Goal: Information Seeking & Learning: Learn about a topic

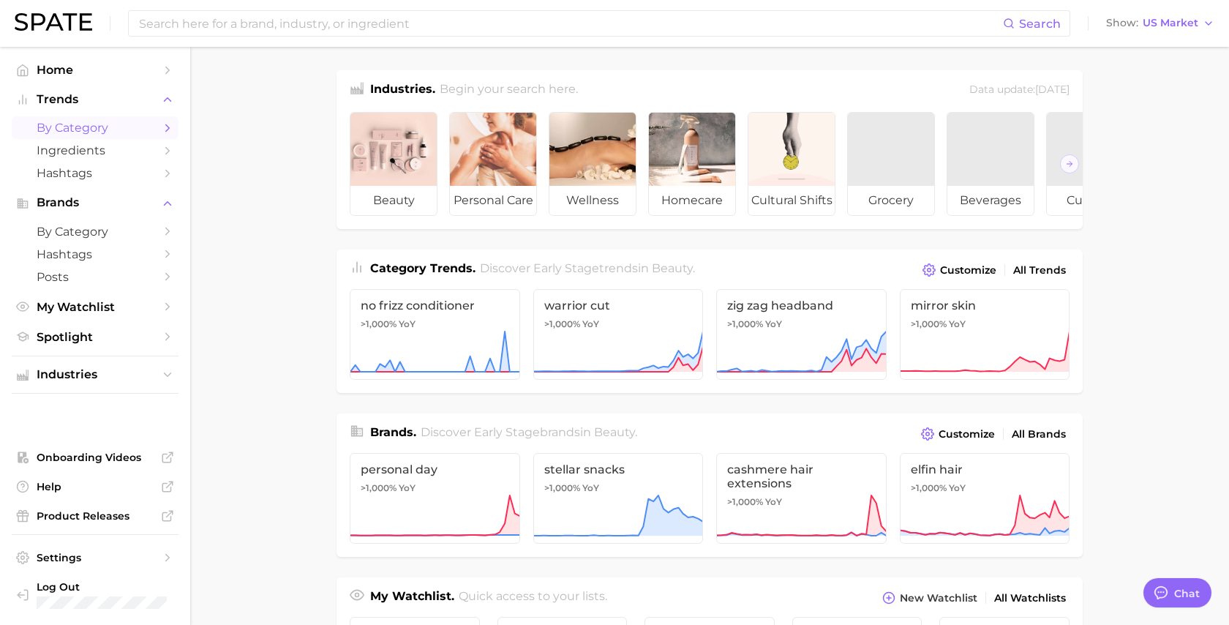
click at [97, 137] on link "by Category" at bounding box center [95, 127] width 167 height 23
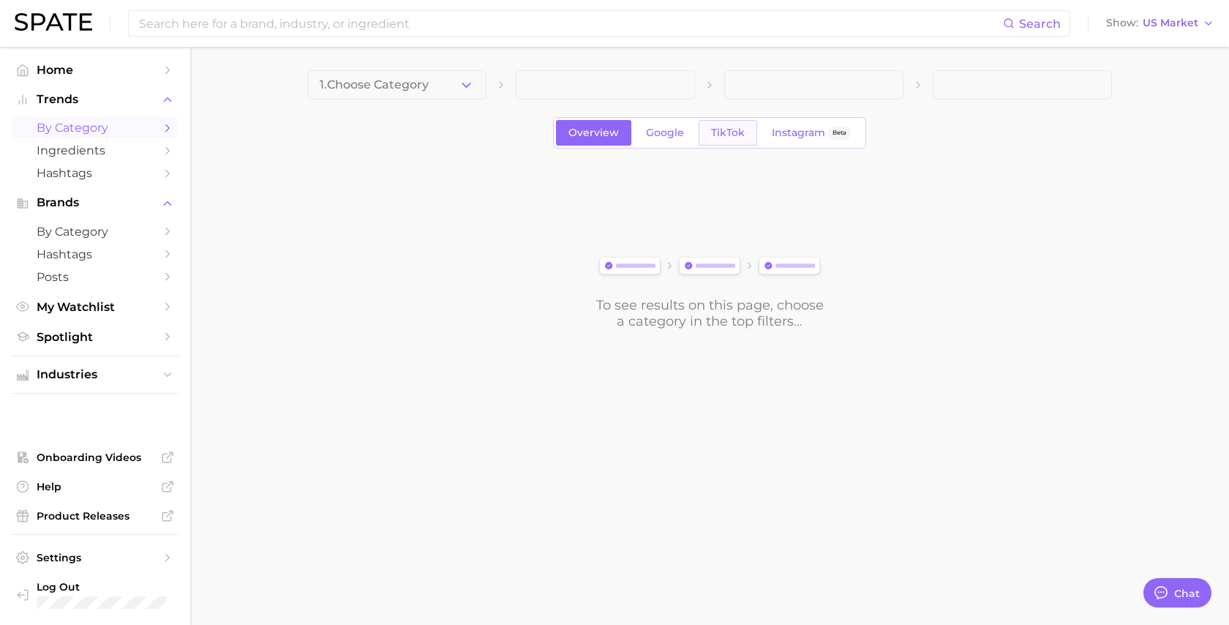
click at [728, 138] on span "TikTok" at bounding box center [728, 133] width 34 height 12
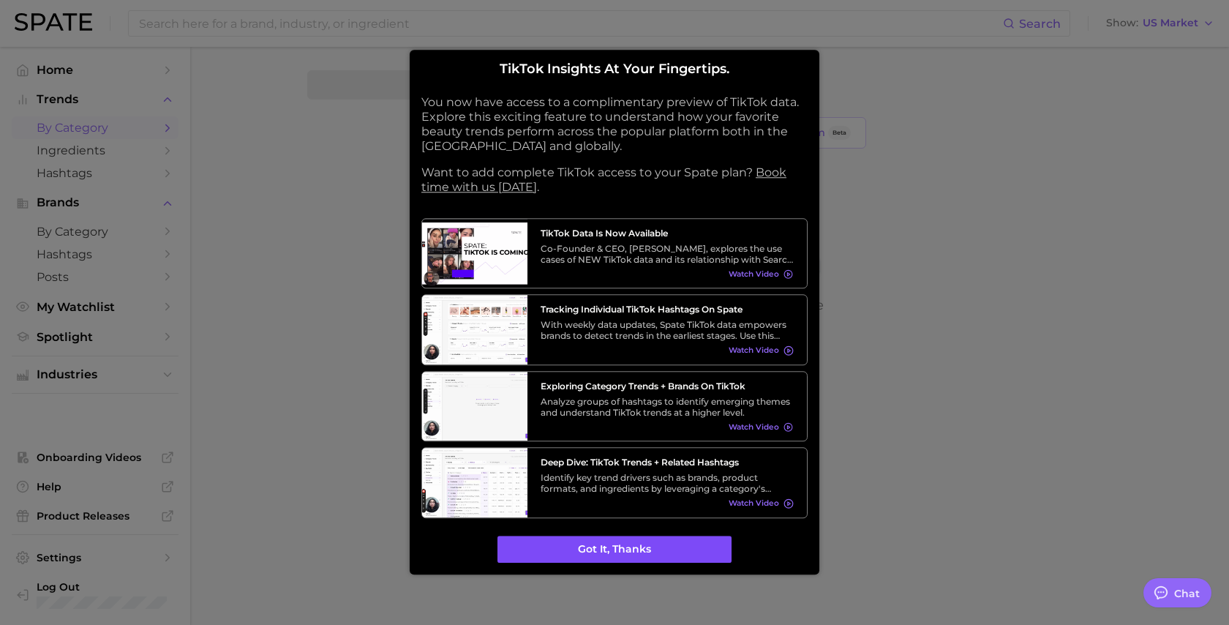
click at [587, 549] on button "Got it, thanks" at bounding box center [614, 549] width 234 height 28
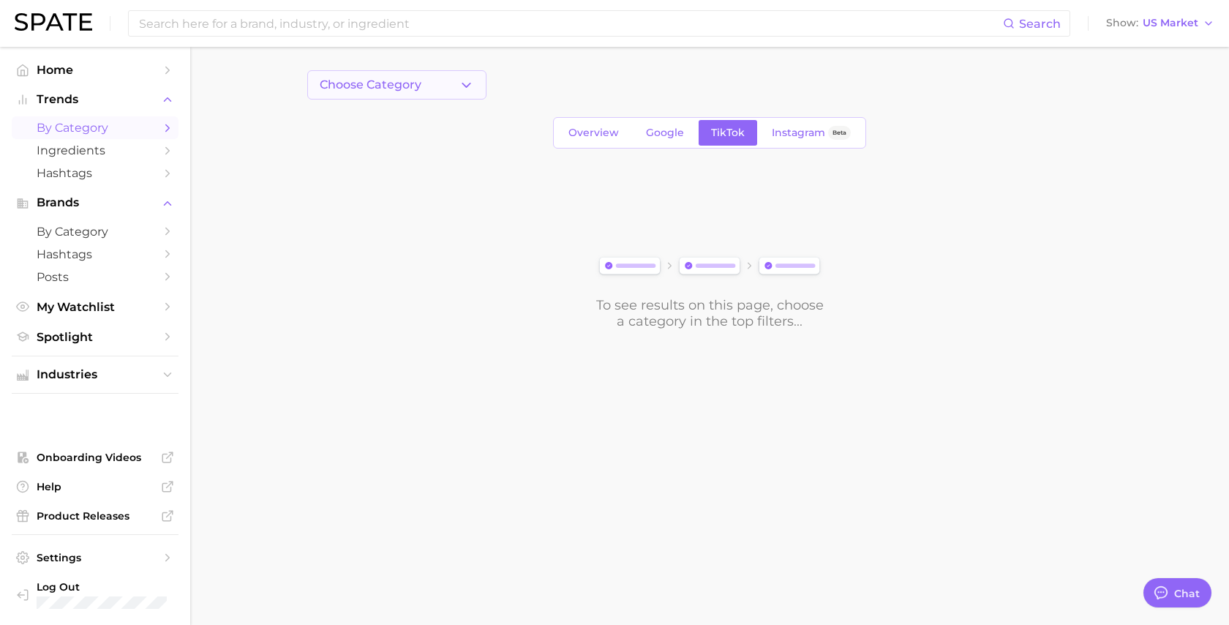
click at [373, 81] on span "Choose Category" at bounding box center [371, 84] width 102 height 13
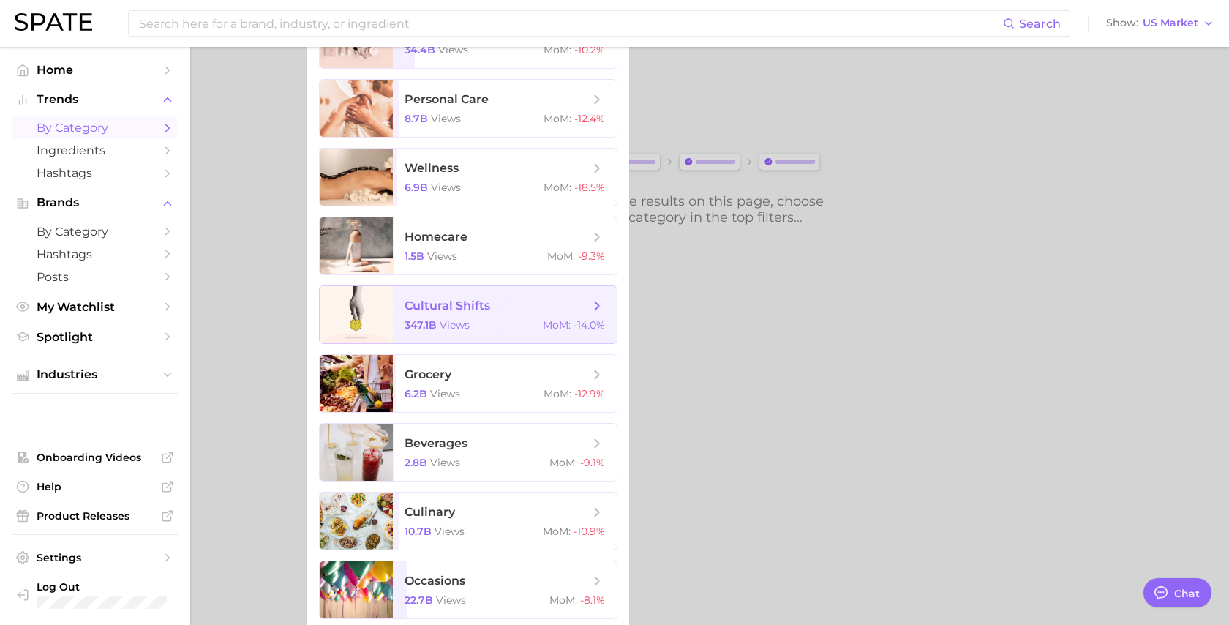
scroll to position [110, 0]
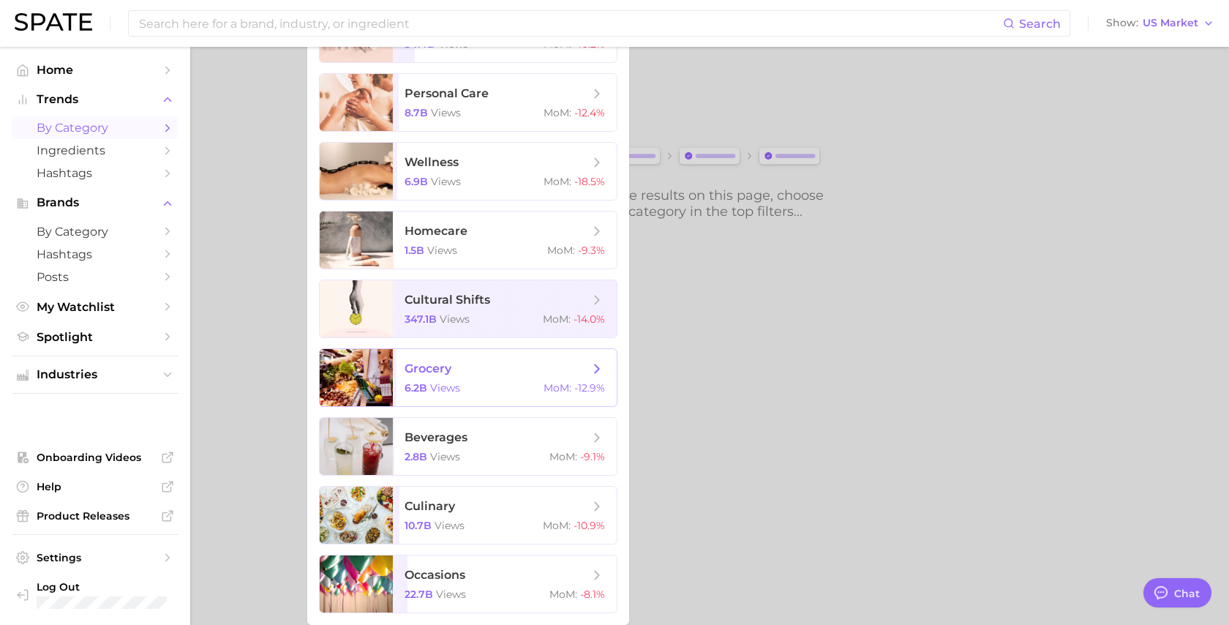
click at [483, 365] on span "grocery" at bounding box center [496, 369] width 184 height 16
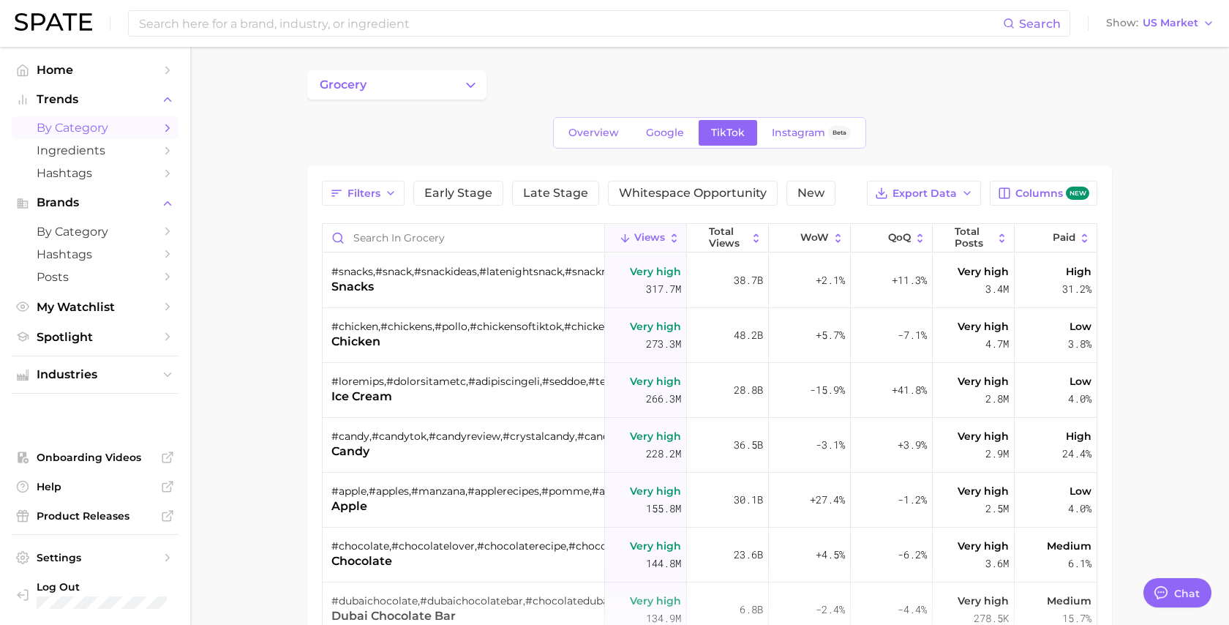
type textarea "x"
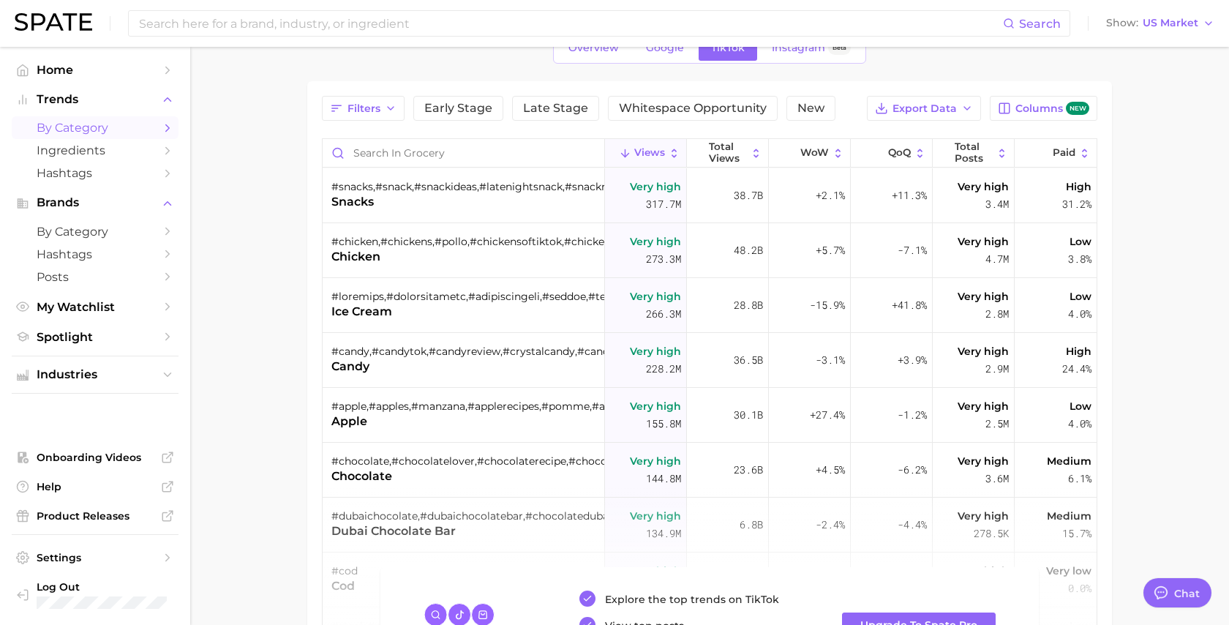
scroll to position [86, 0]
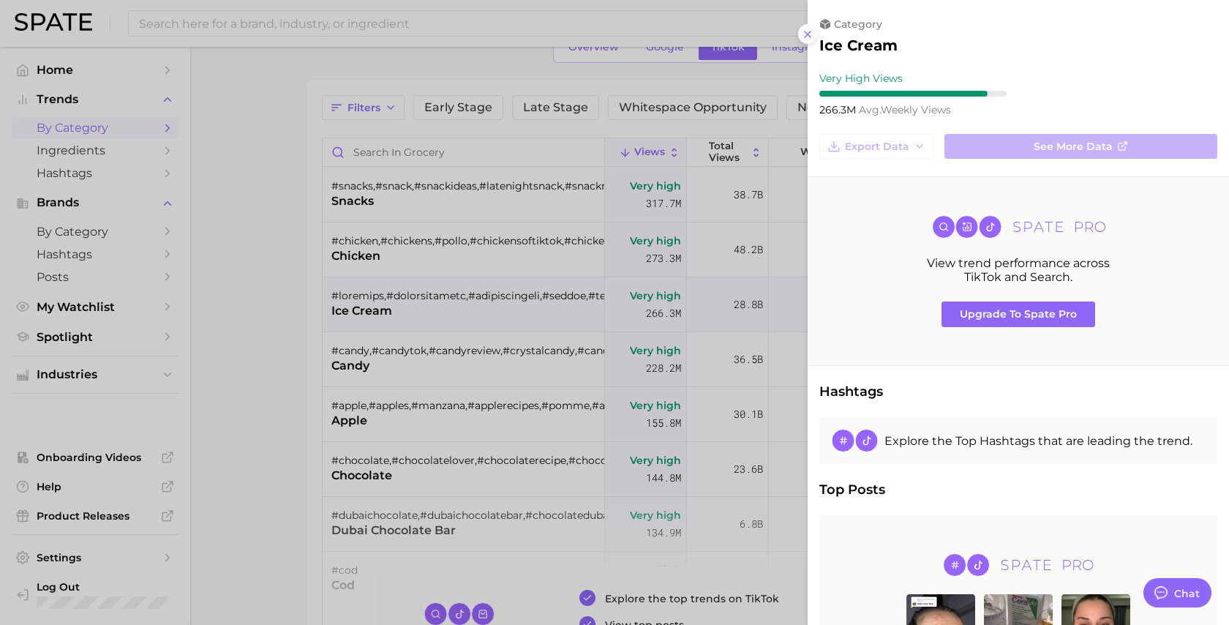
click at [807, 36] on icon at bounding box center [808, 35] width 12 height 12
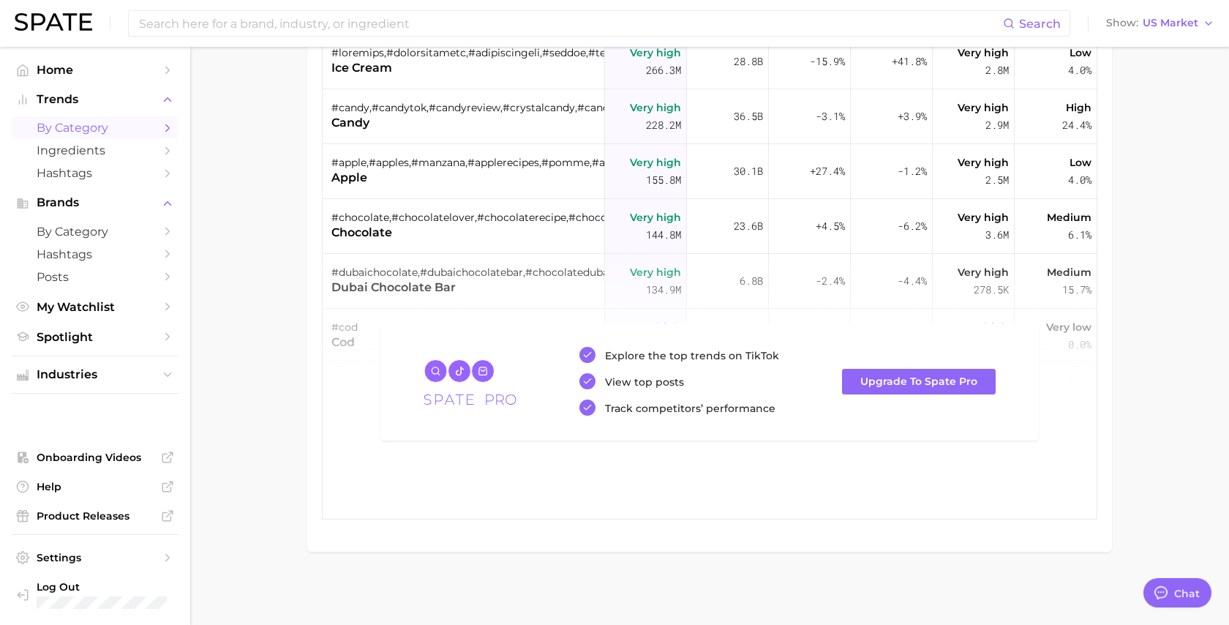
scroll to position [4, 0]
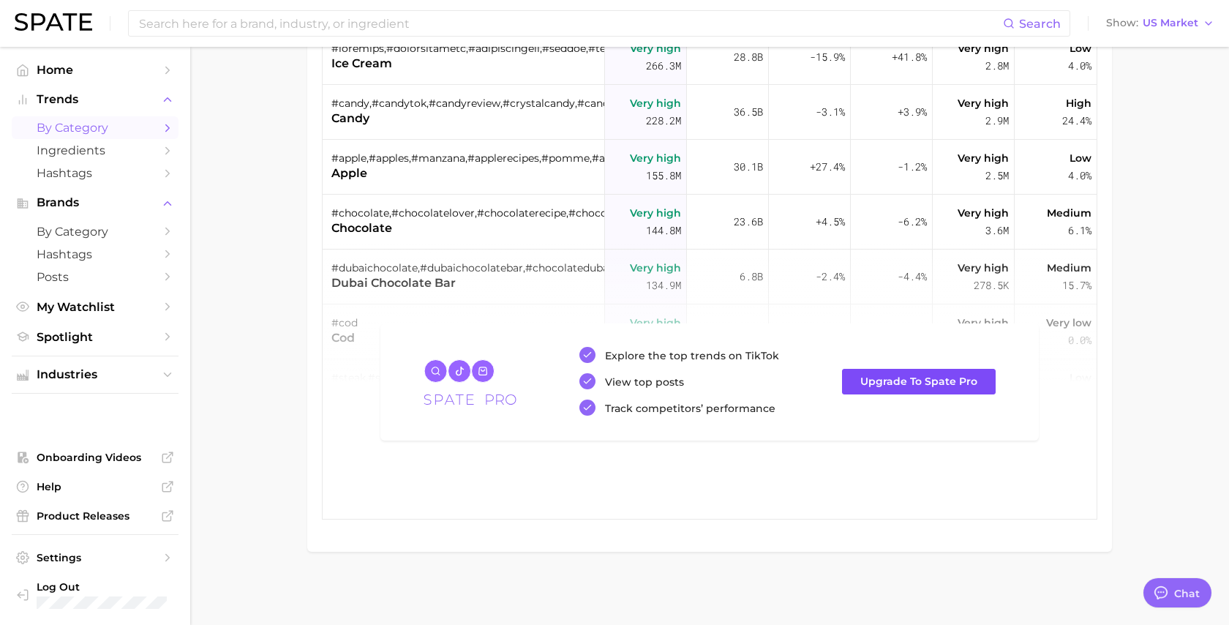
click at [899, 376] on span "Upgrade to Spate Pro" at bounding box center [918, 381] width 117 height 12
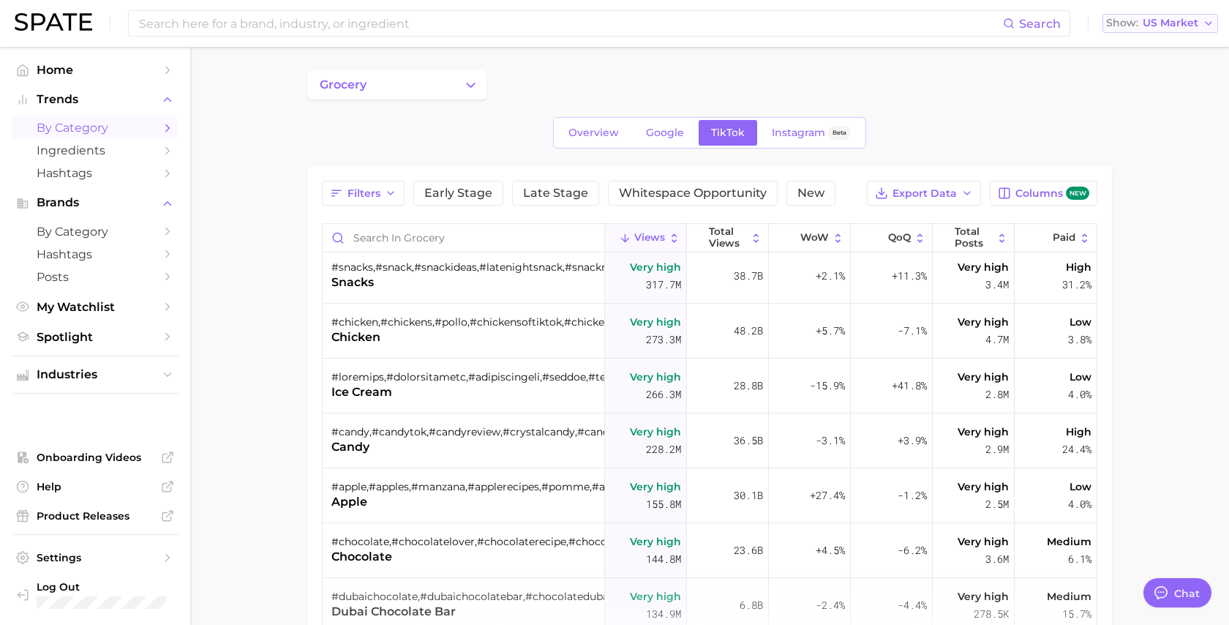
click at [1166, 25] on span "US Market" at bounding box center [1170, 23] width 56 height 8
click at [1034, 97] on div "grocery" at bounding box center [709, 84] width 804 height 29
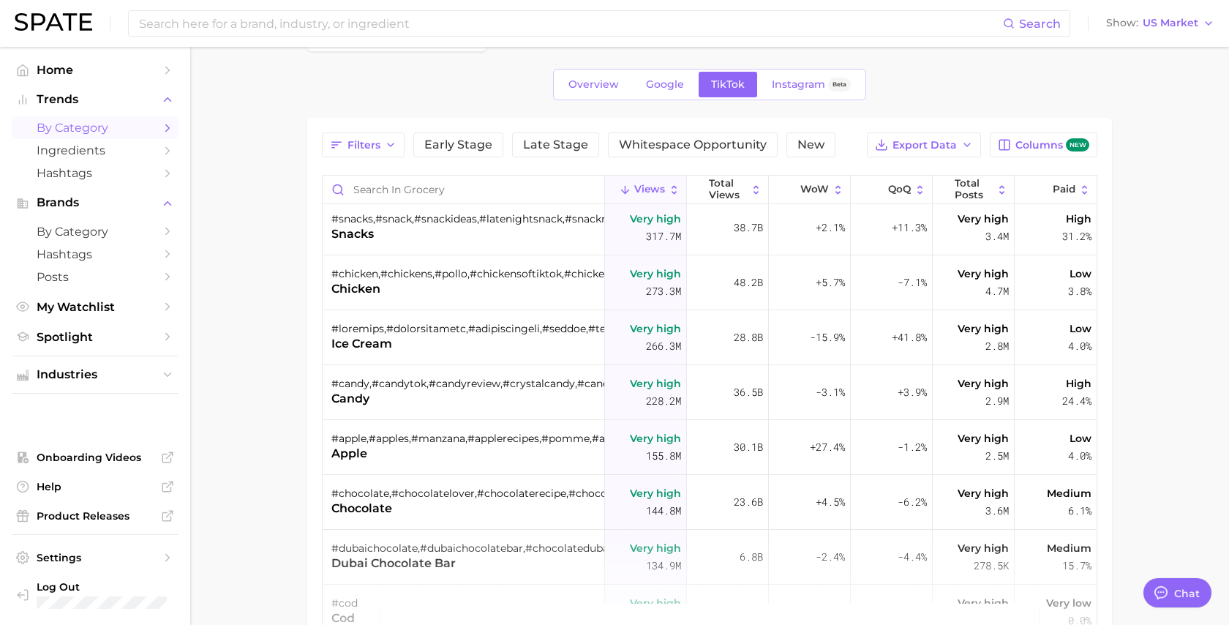
scroll to position [49, 0]
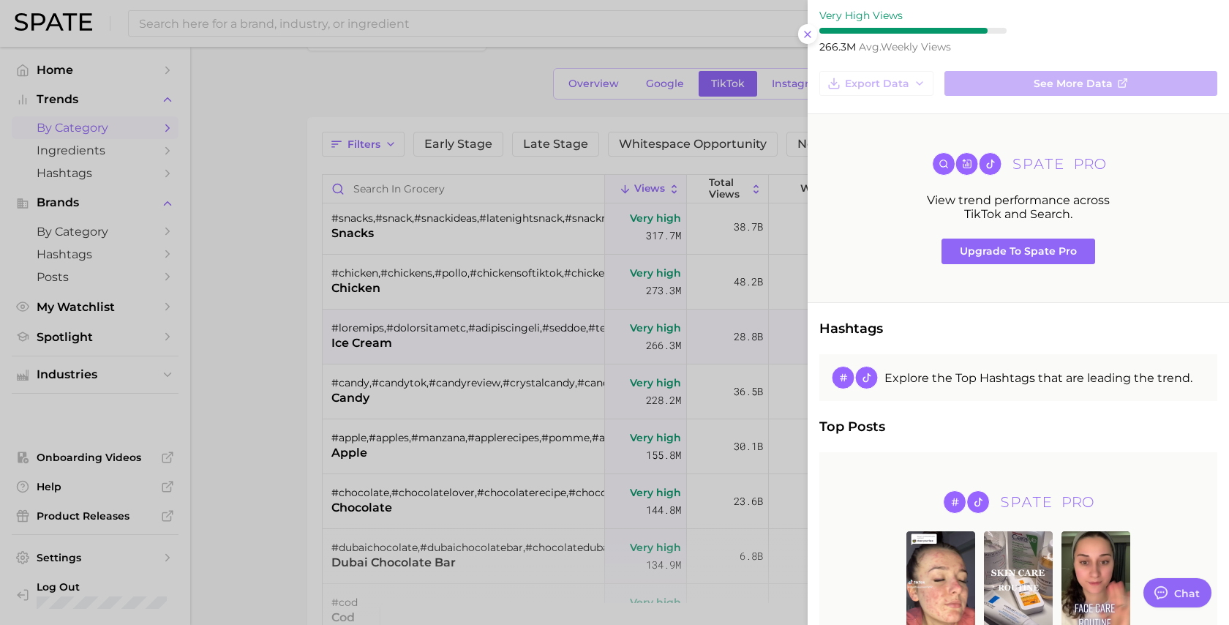
scroll to position [0, 0]
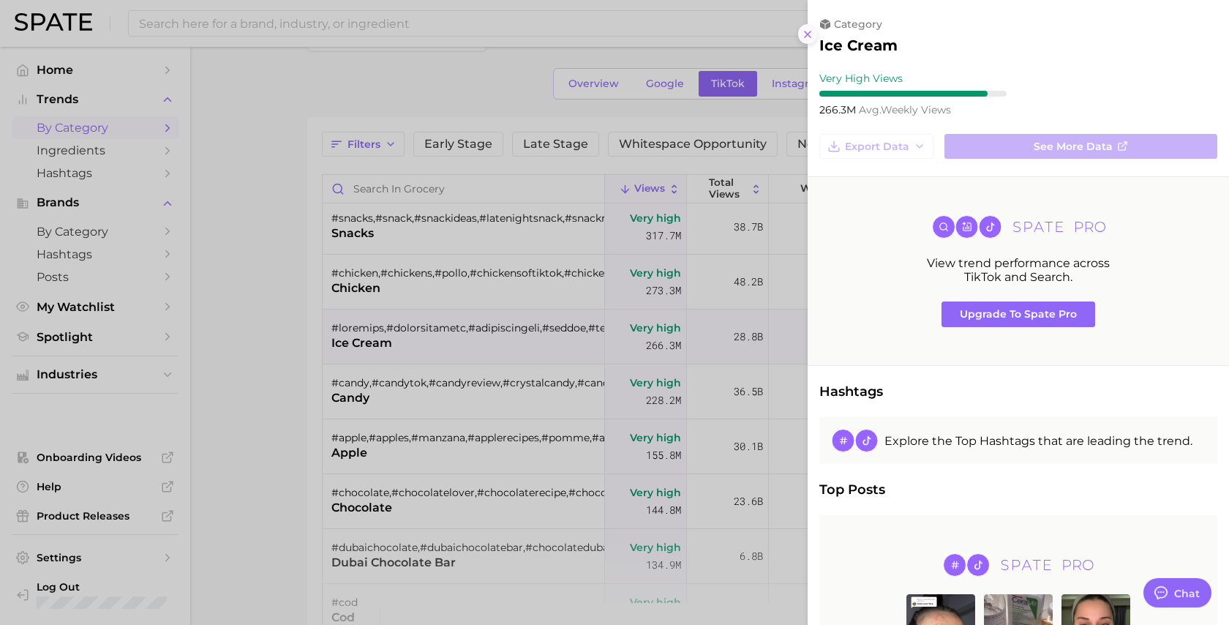
click at [804, 36] on icon at bounding box center [808, 35] width 12 height 12
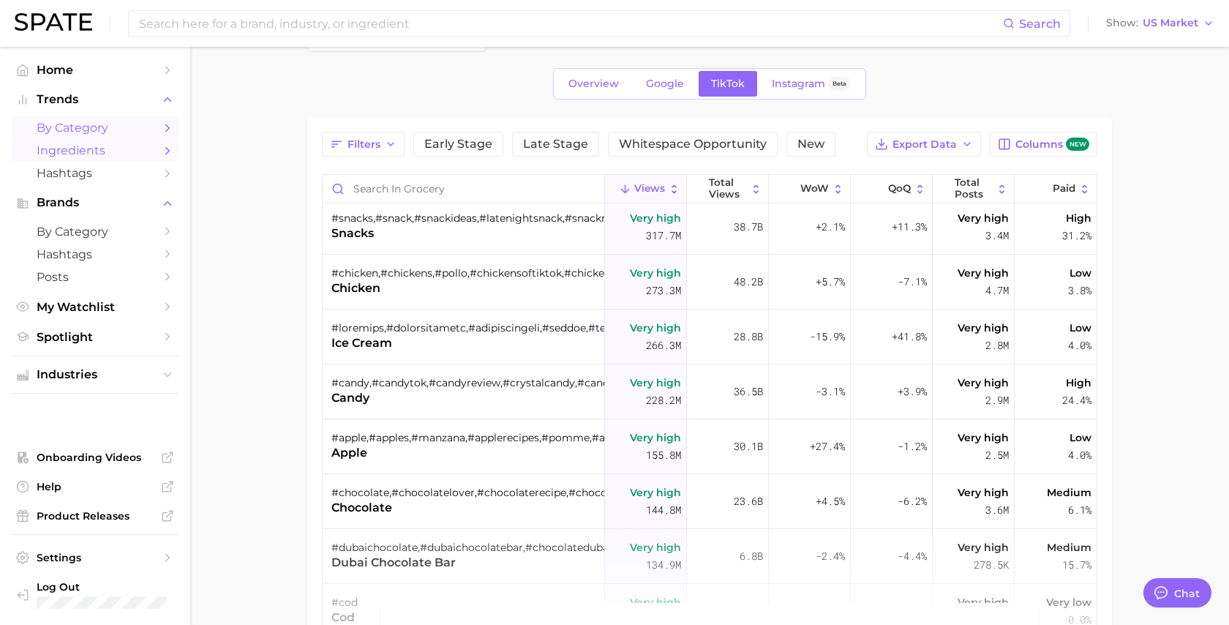
click at [110, 148] on span "Ingredients" at bounding box center [95, 150] width 117 height 14
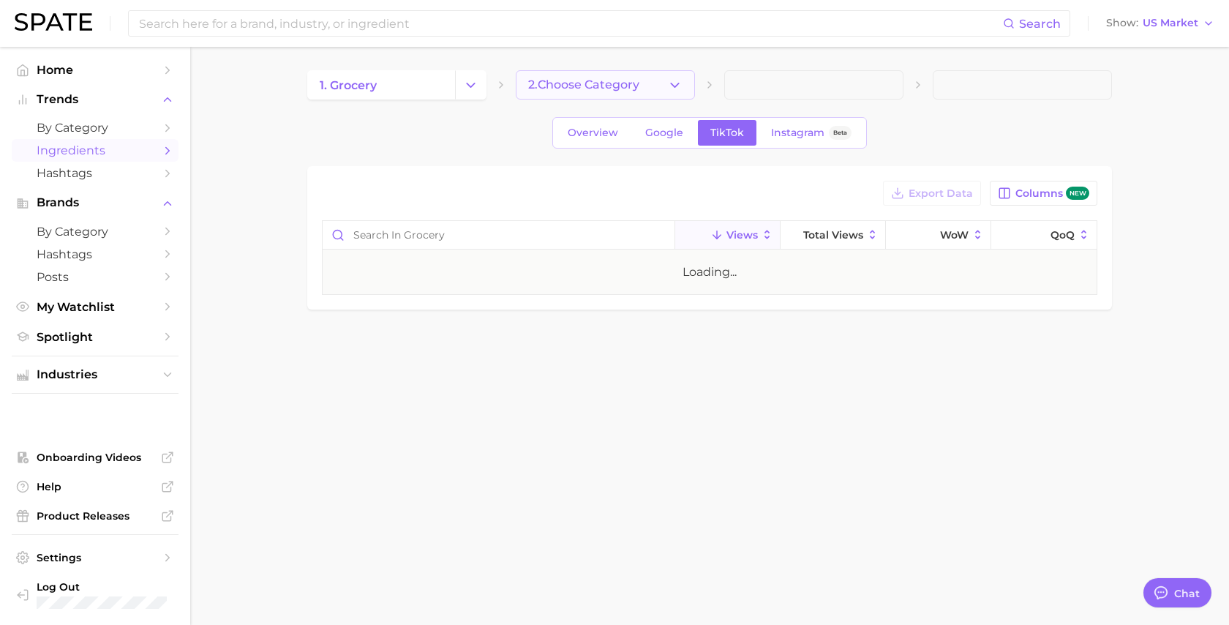
click at [592, 86] on span "2. Choose Category" at bounding box center [583, 84] width 111 height 13
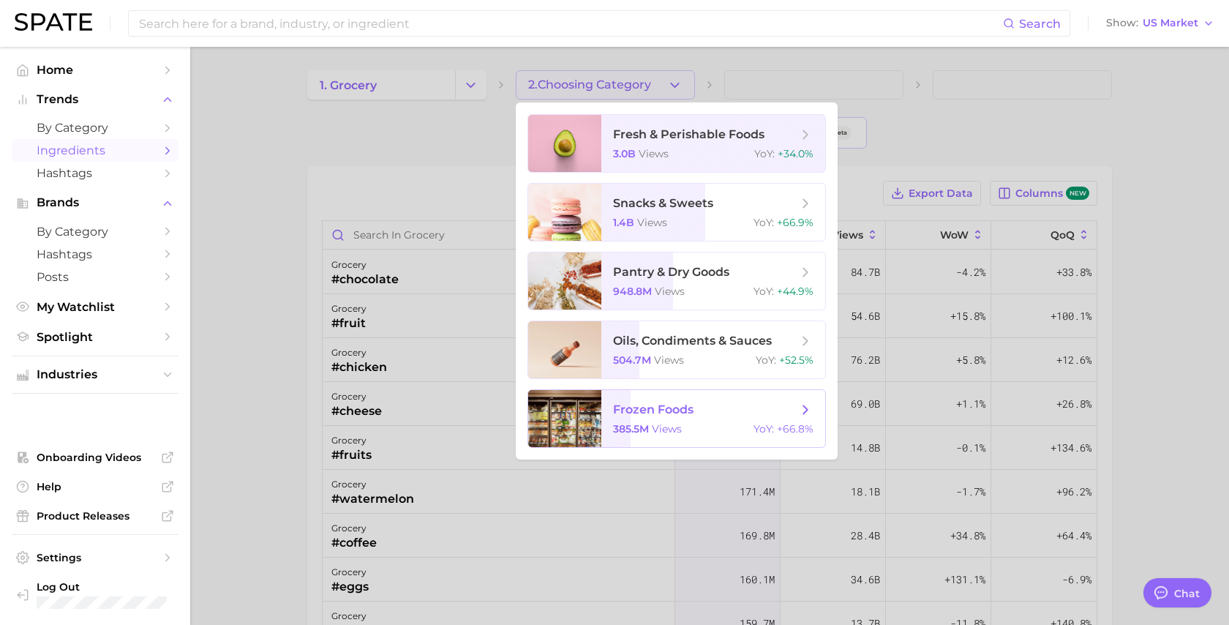
click at [635, 420] on span "frozen foods 385.5m views YoY : +66.8%" at bounding box center [713, 418] width 224 height 57
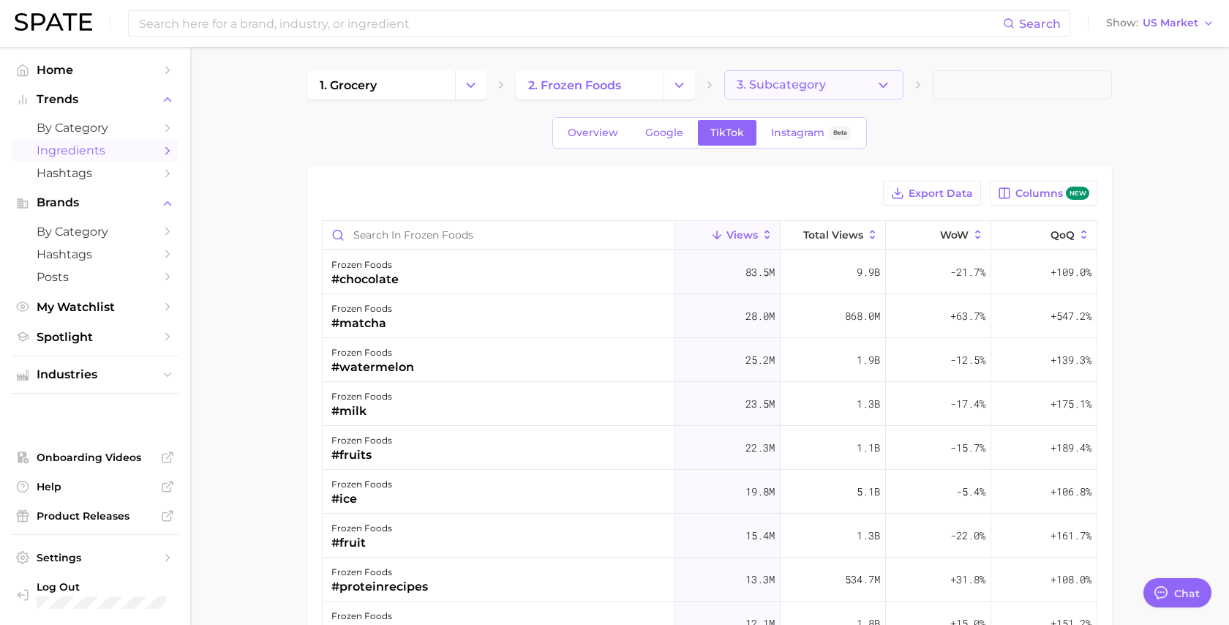
click at [834, 72] on button "3. Subcategory" at bounding box center [813, 84] width 179 height 29
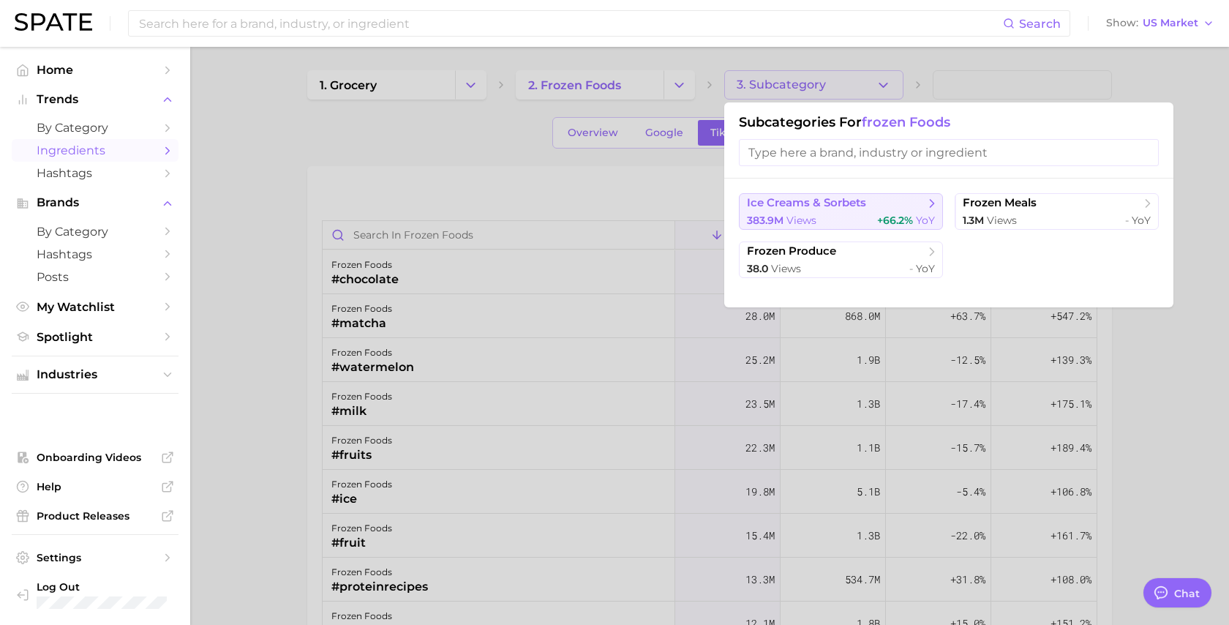
click at [799, 203] on span "ice creams & sorbets" at bounding box center [806, 203] width 119 height 14
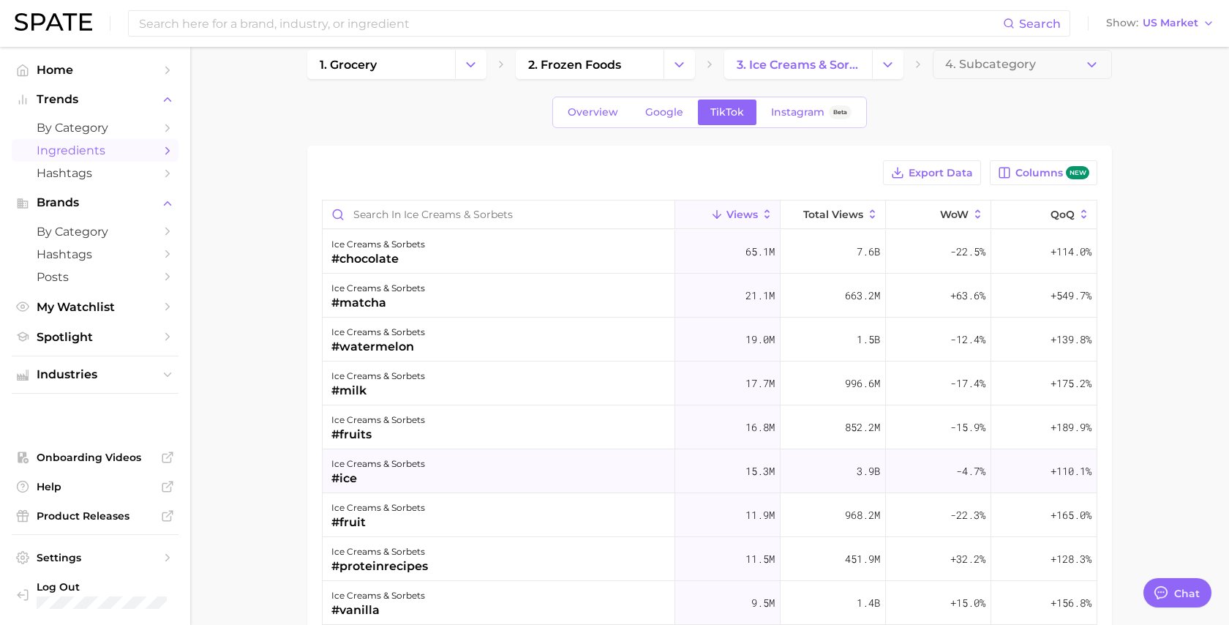
scroll to position [12, 0]
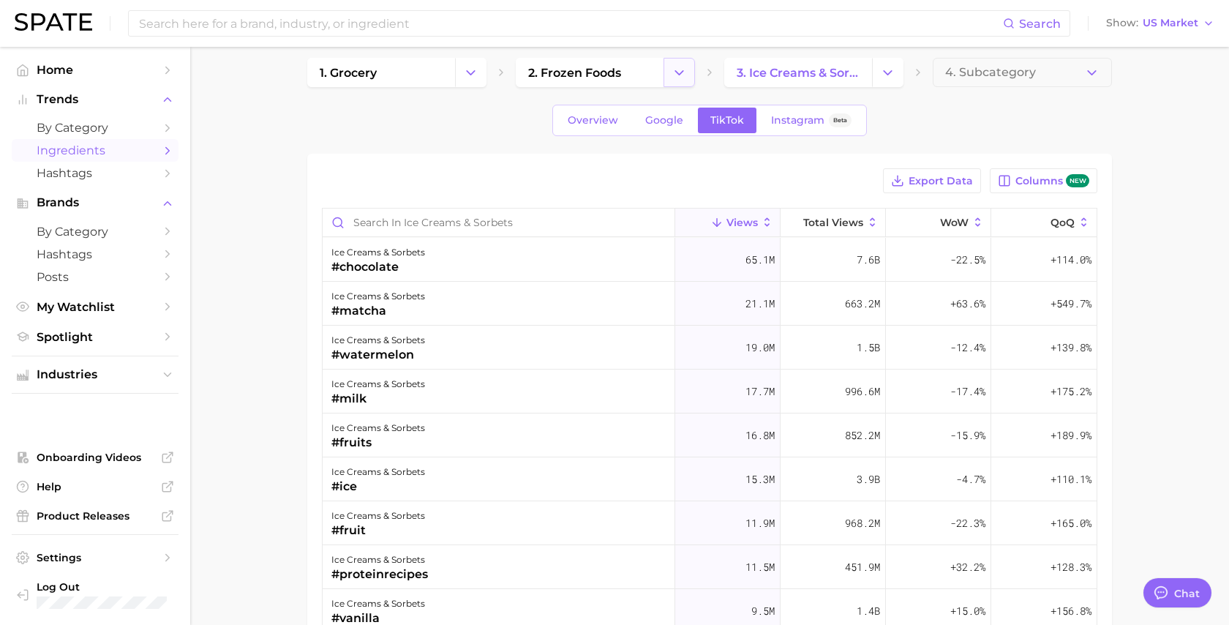
click at [675, 80] on button "Change Category" at bounding box center [678, 72] width 31 height 29
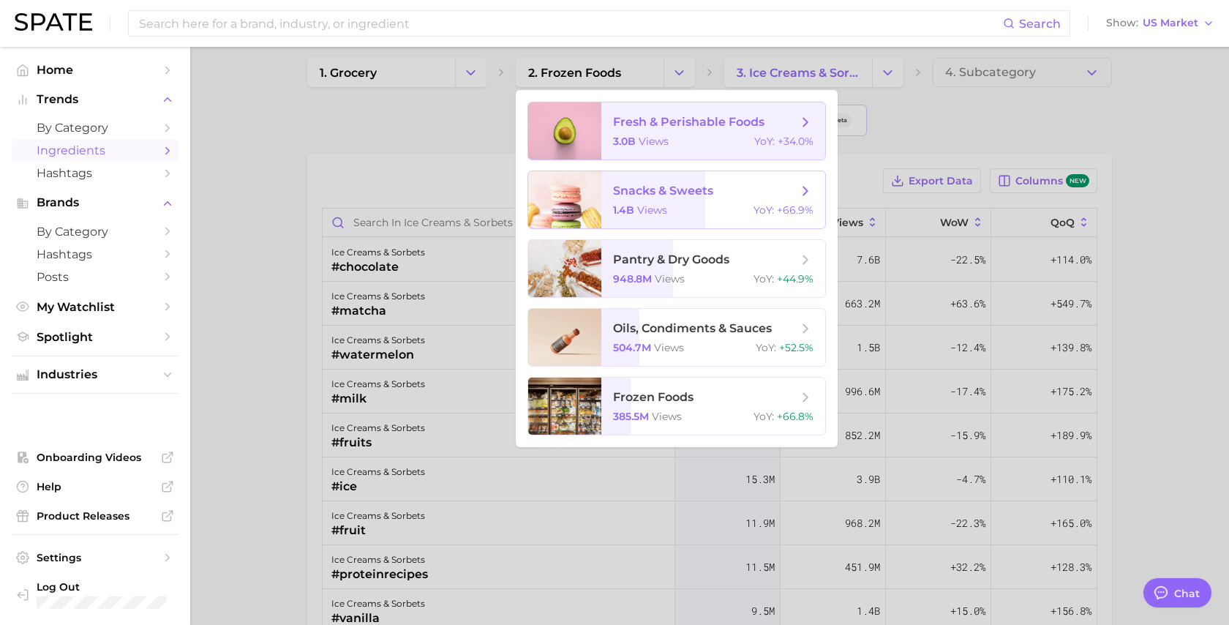
click at [657, 184] on span "snacks & sweets" at bounding box center [663, 191] width 100 height 14
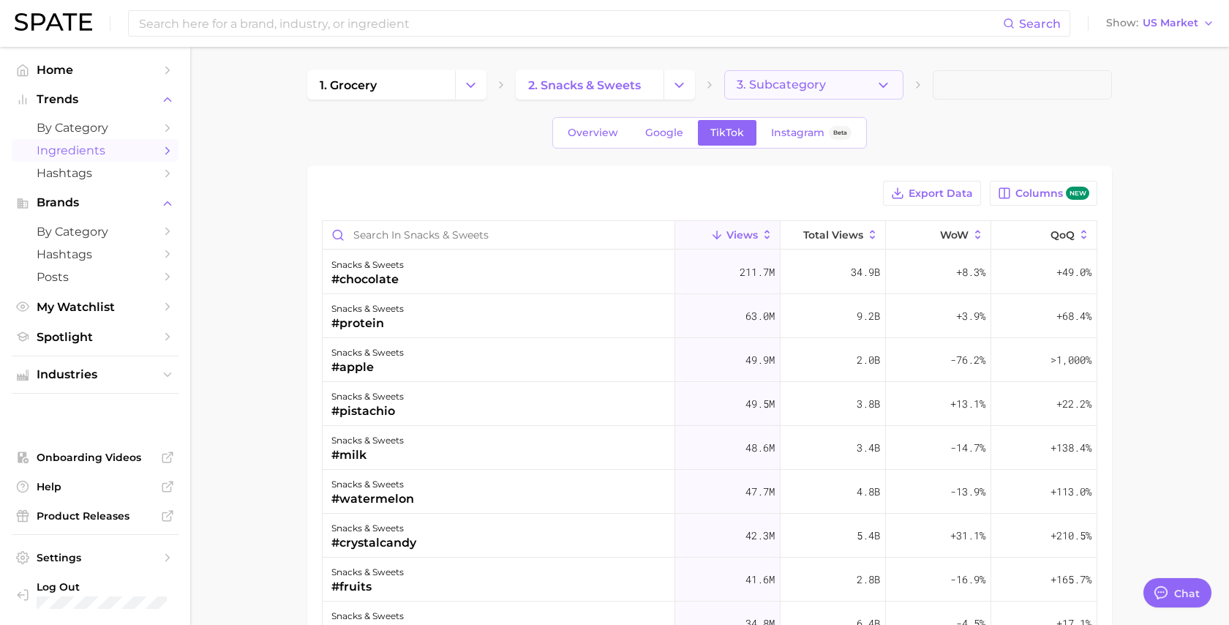
click at [791, 91] on button "3. Subcategory" at bounding box center [813, 84] width 179 height 29
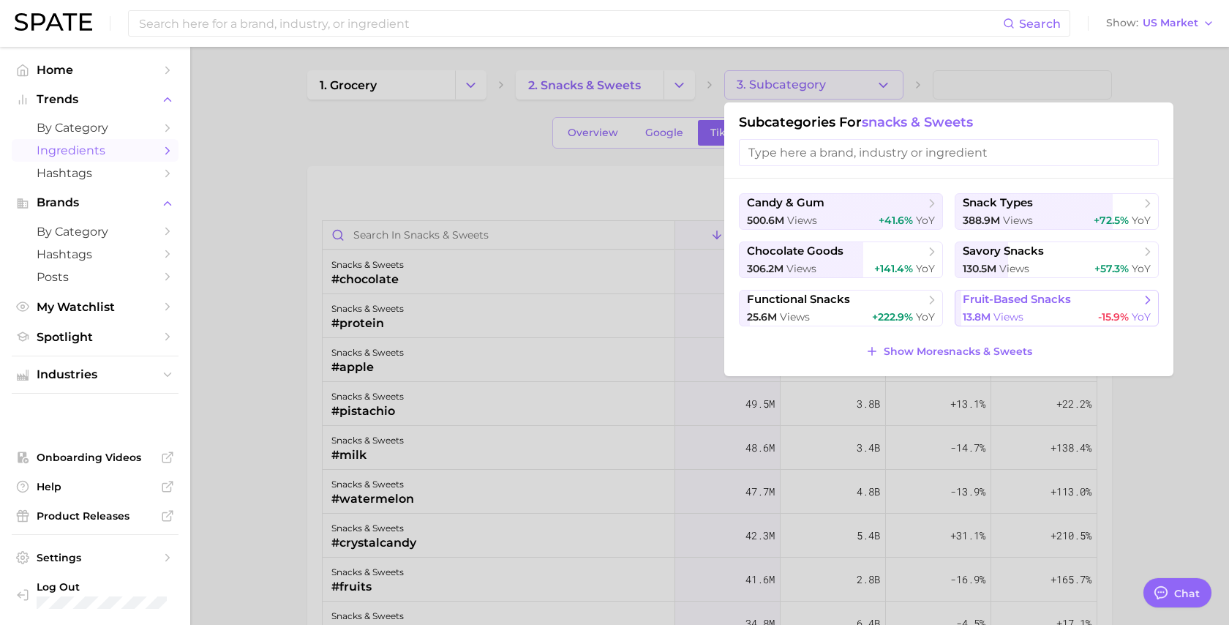
click at [1028, 326] on button "fruit-based snacks 13.8m views -15.9% YoY" at bounding box center [1056, 308] width 204 height 37
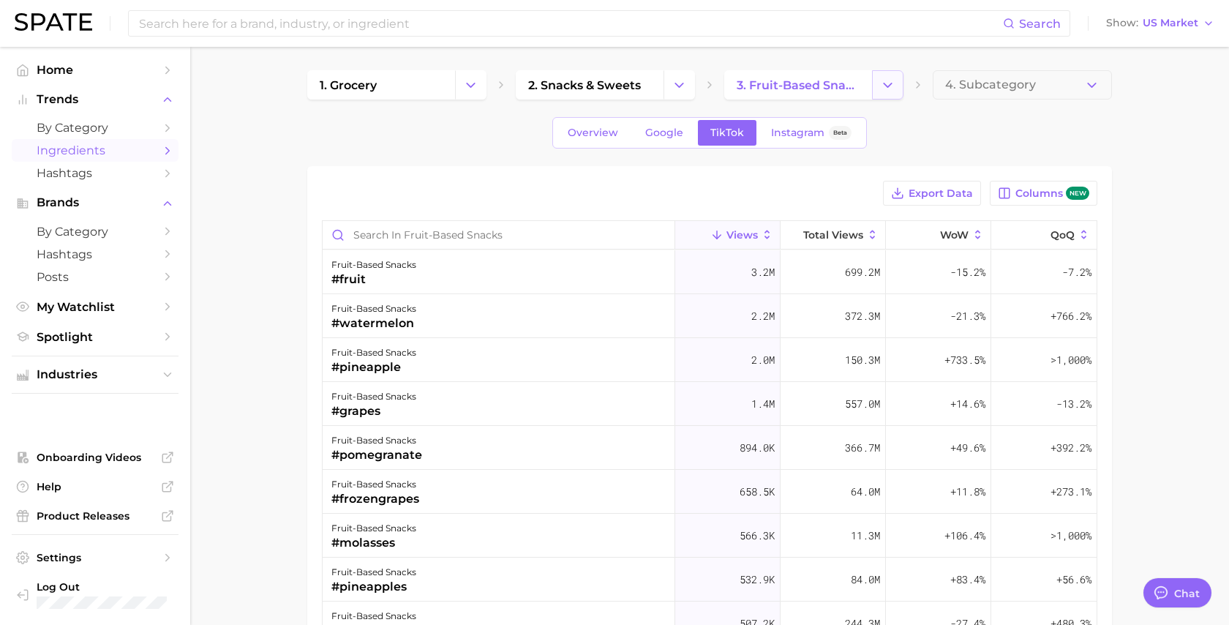
click at [889, 83] on polyline "Change Category" at bounding box center [887, 85] width 8 height 4
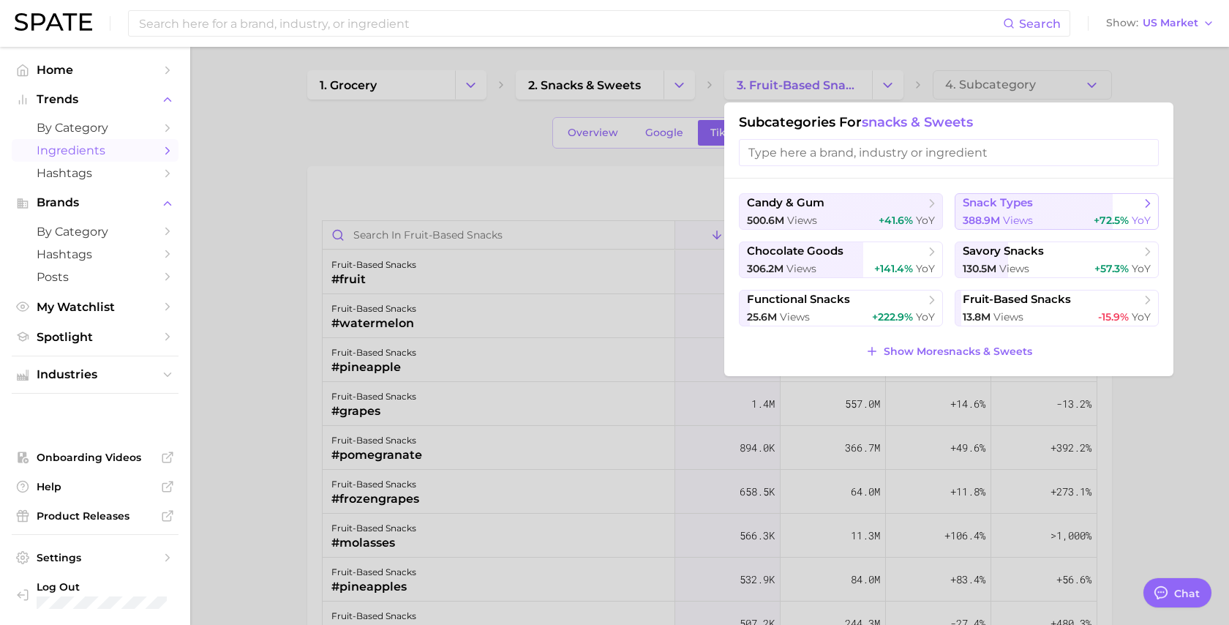
click at [1022, 211] on button "snack types 388.9m views +72.5% YoY" at bounding box center [1056, 211] width 204 height 37
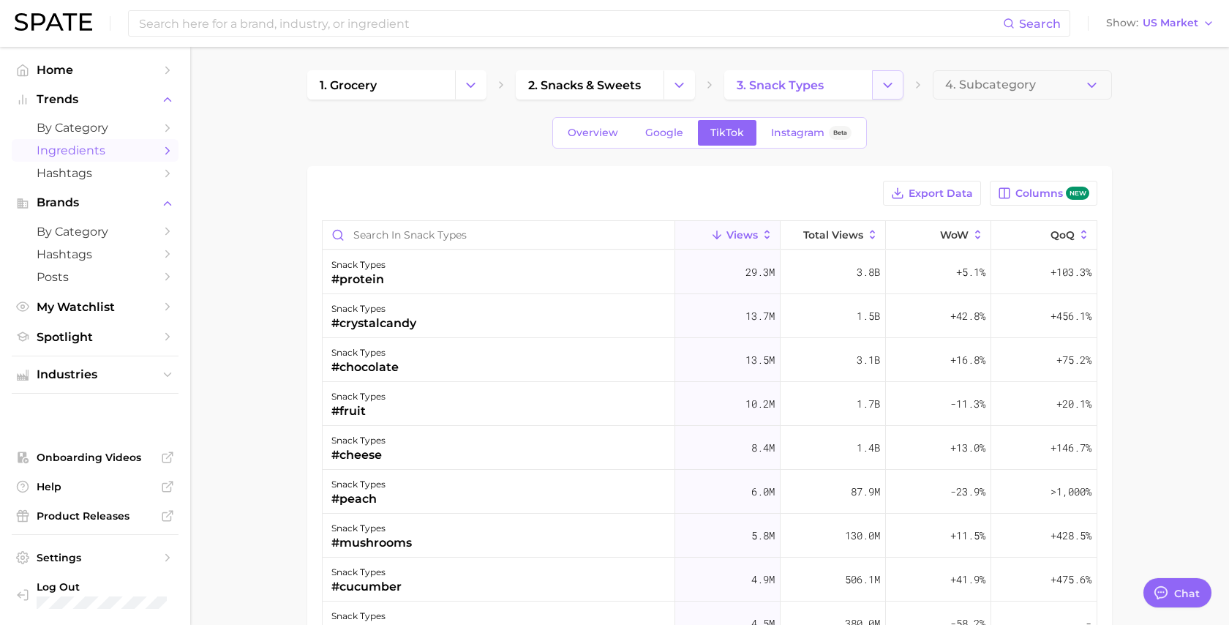
click at [897, 74] on button "Change Category" at bounding box center [887, 84] width 31 height 29
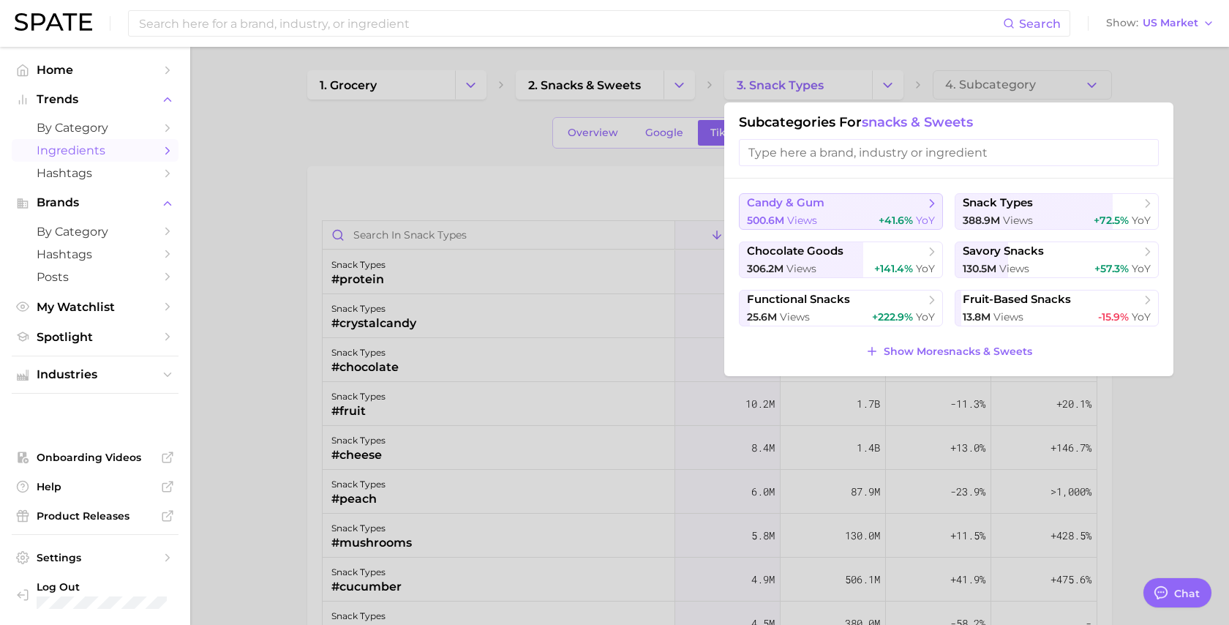
click at [835, 215] on div "500.6m views +41.6% YoY" at bounding box center [841, 221] width 188 height 14
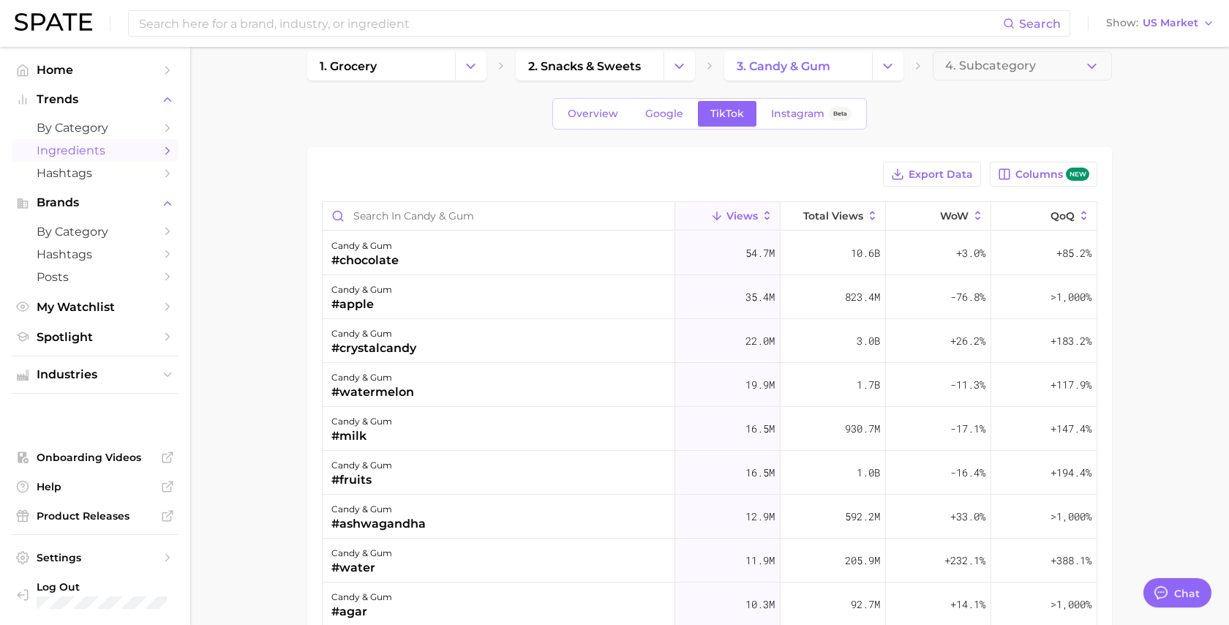
scroll to position [12, 0]
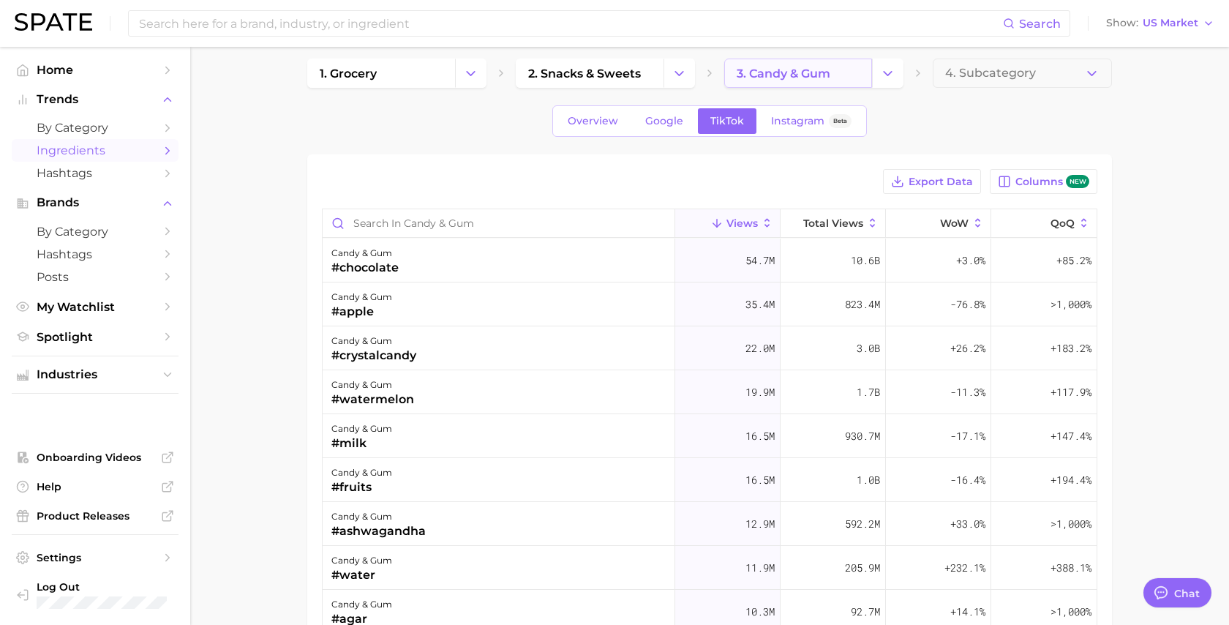
click at [818, 83] on link "3. candy & gum" at bounding box center [798, 73] width 148 height 29
click at [896, 72] on button "Change Category" at bounding box center [887, 73] width 31 height 29
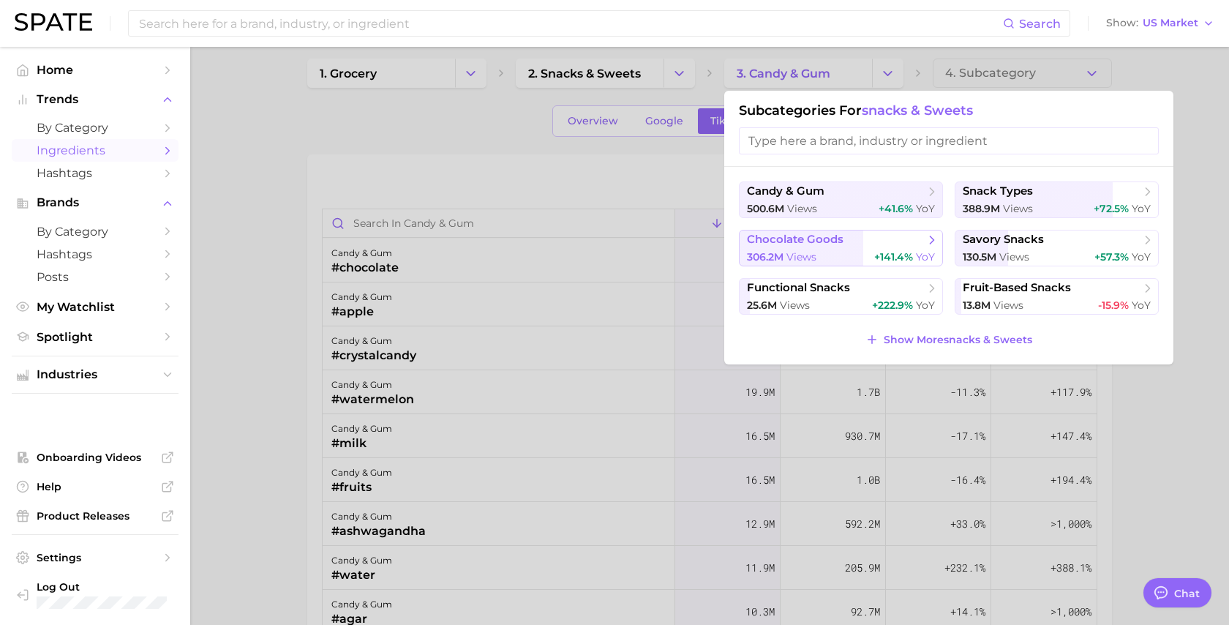
click at [801, 248] on button "chocolate goods 306.2m views +141.4% YoY" at bounding box center [841, 248] width 204 height 37
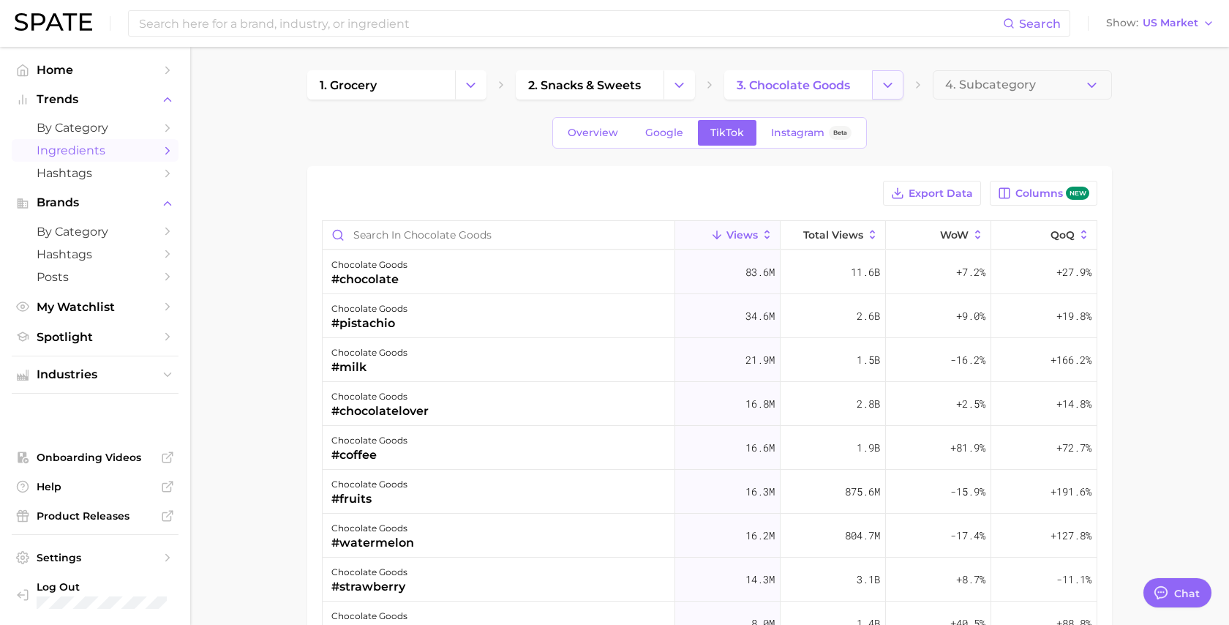
click at [887, 82] on icon "Change Category" at bounding box center [887, 85] width 15 height 15
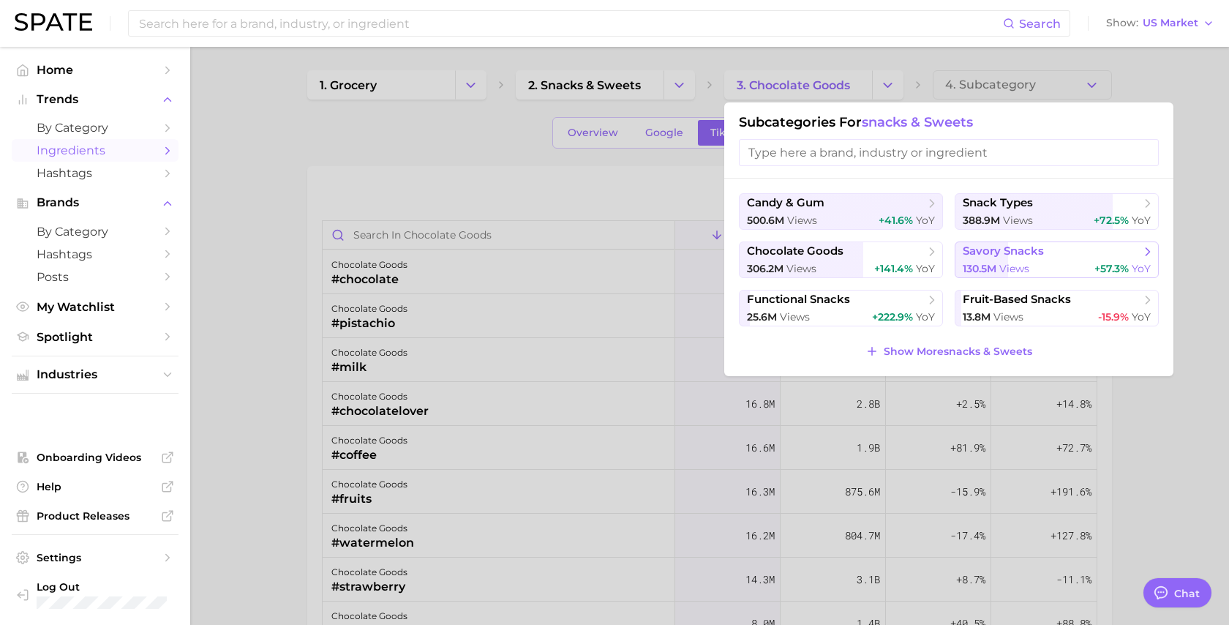
click at [1009, 262] on span "130.5m views" at bounding box center [995, 269] width 67 height 14
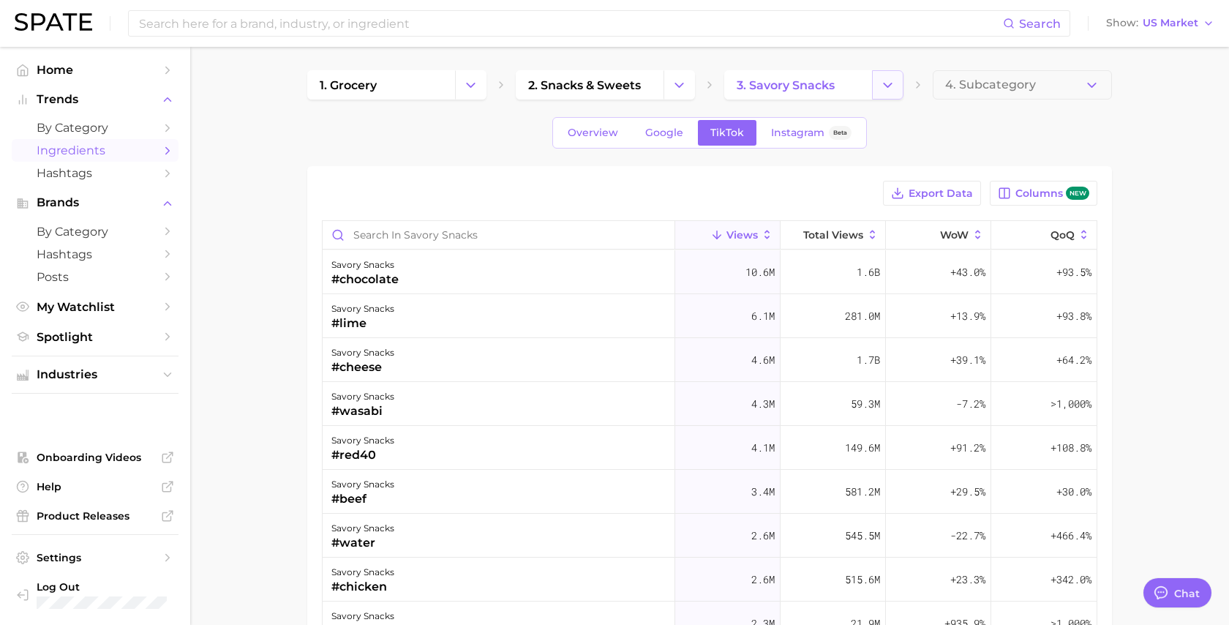
click at [895, 88] on button "Change Category" at bounding box center [887, 84] width 31 height 29
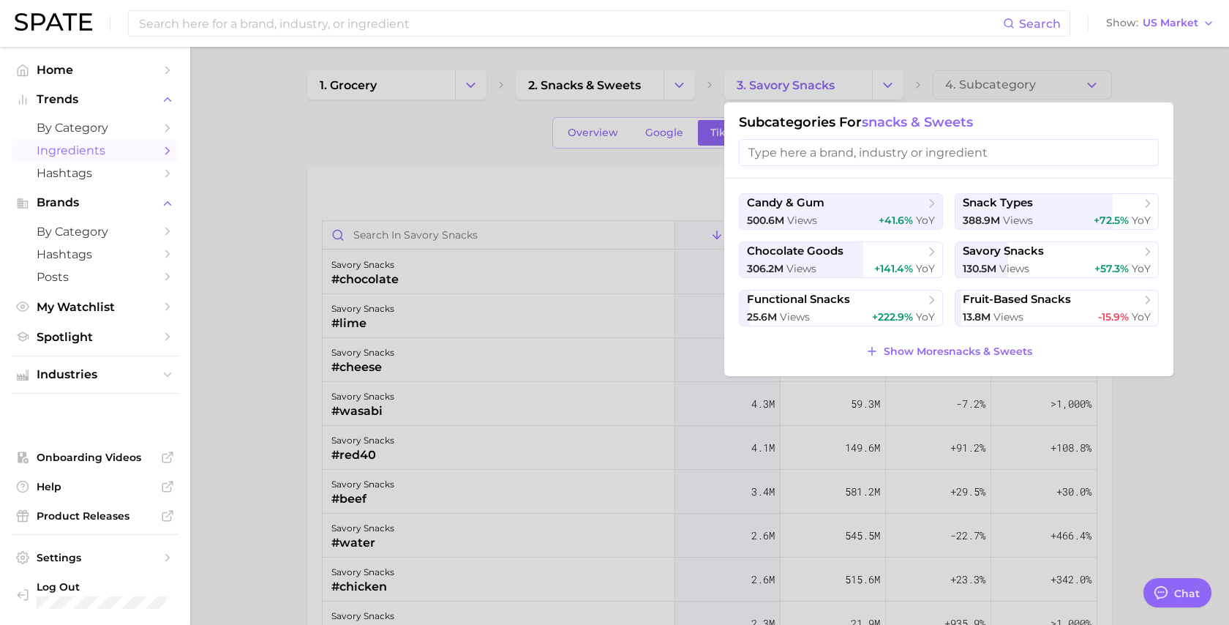
click at [648, 103] on div at bounding box center [614, 312] width 1229 height 625
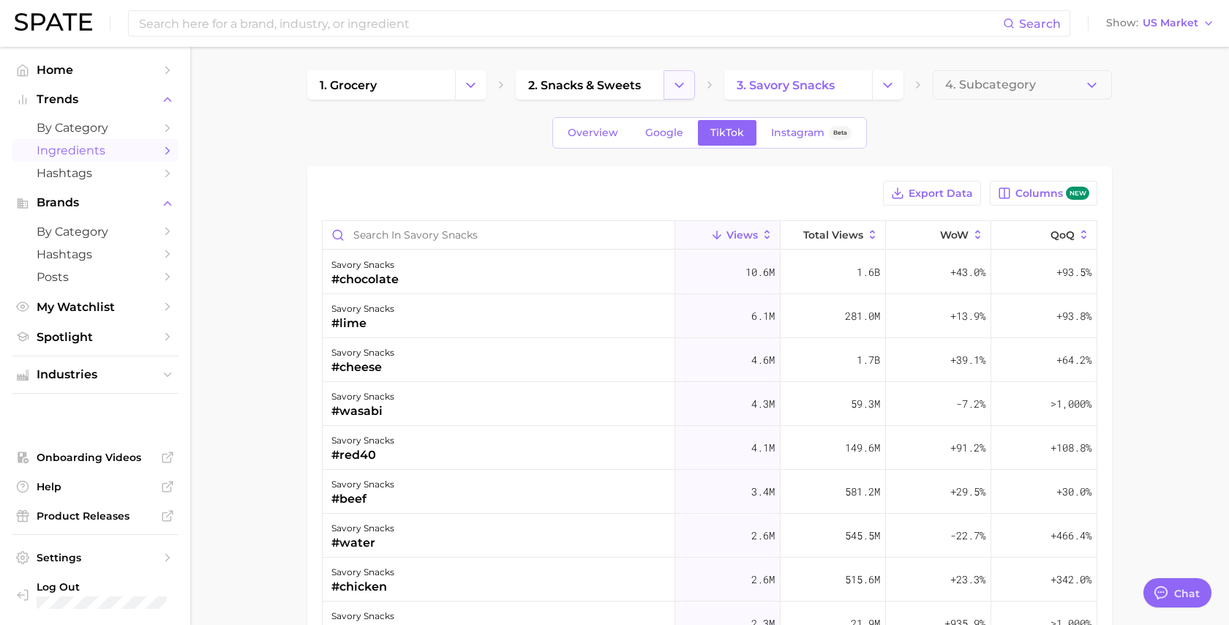
click at [663, 87] on button "Change Category" at bounding box center [678, 84] width 31 height 29
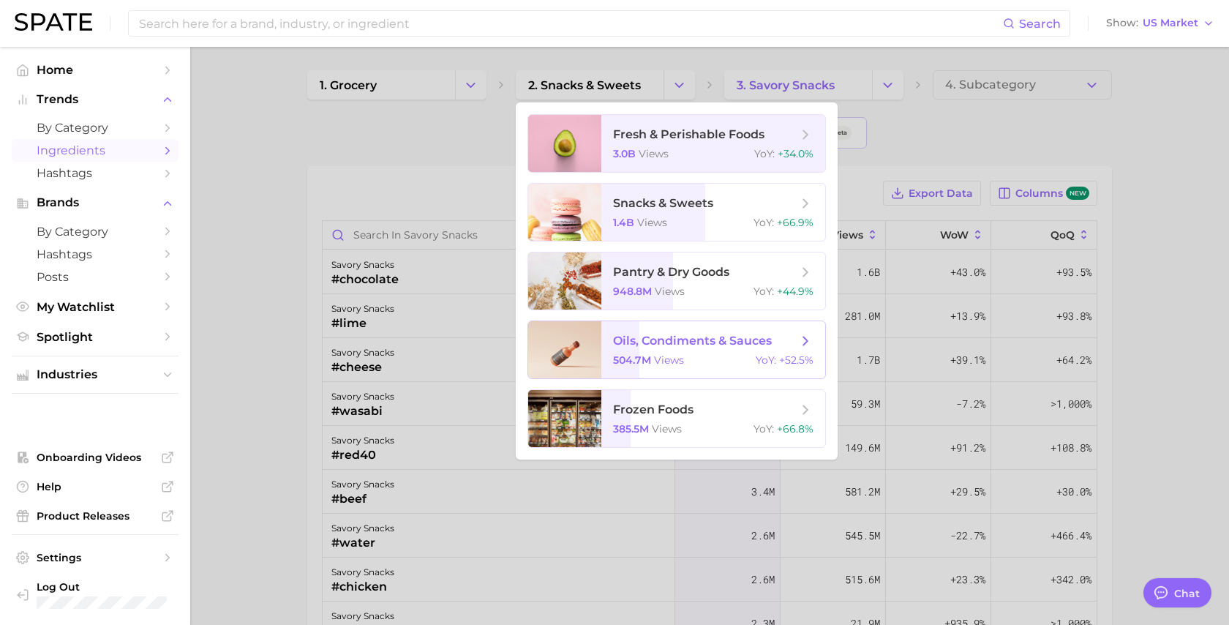
click at [666, 347] on span "oils, condiments & sauces" at bounding box center [705, 341] width 184 height 16
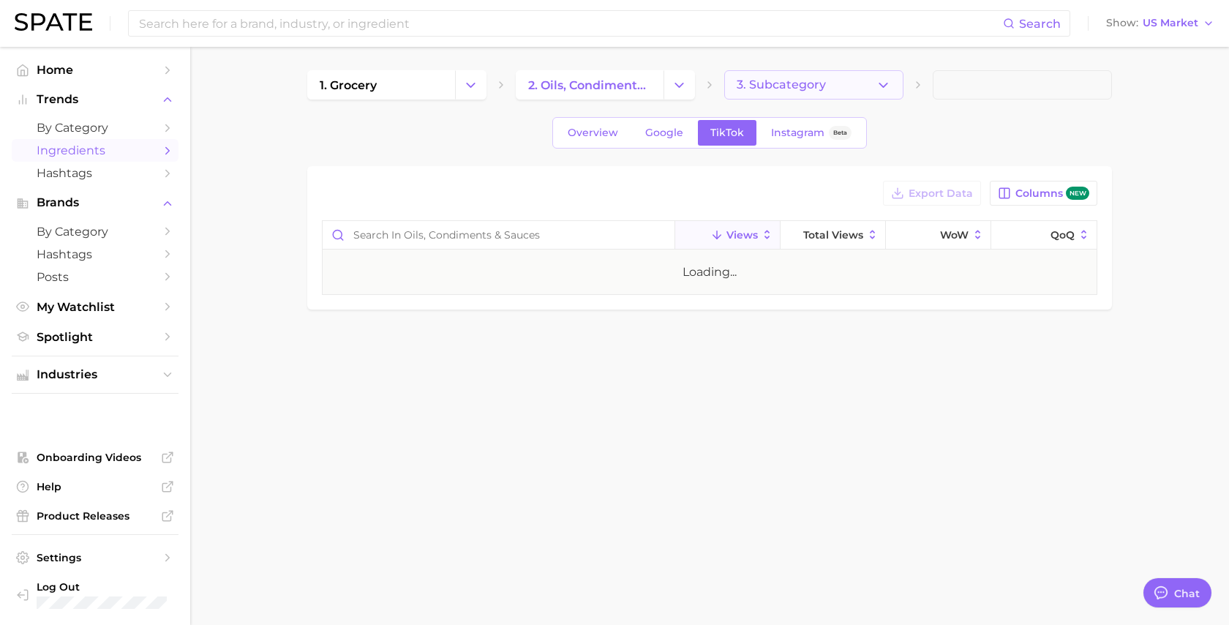
click at [881, 90] on icon "button" at bounding box center [882, 85] width 15 height 15
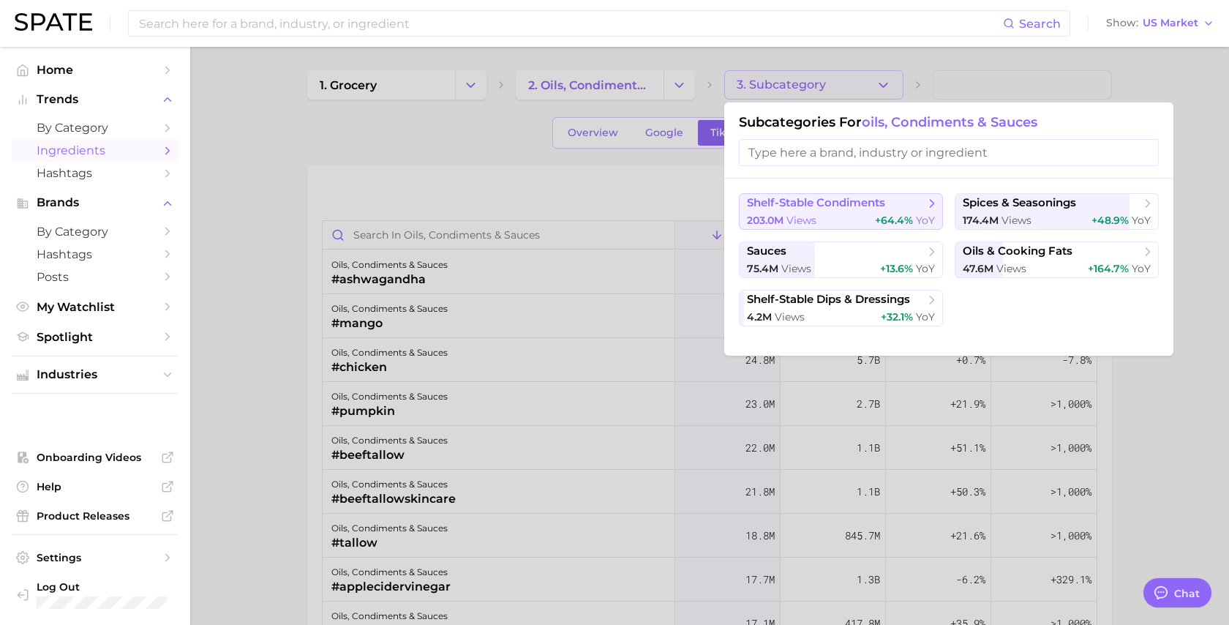
click at [884, 215] on span "+64.4%" at bounding box center [894, 220] width 38 height 13
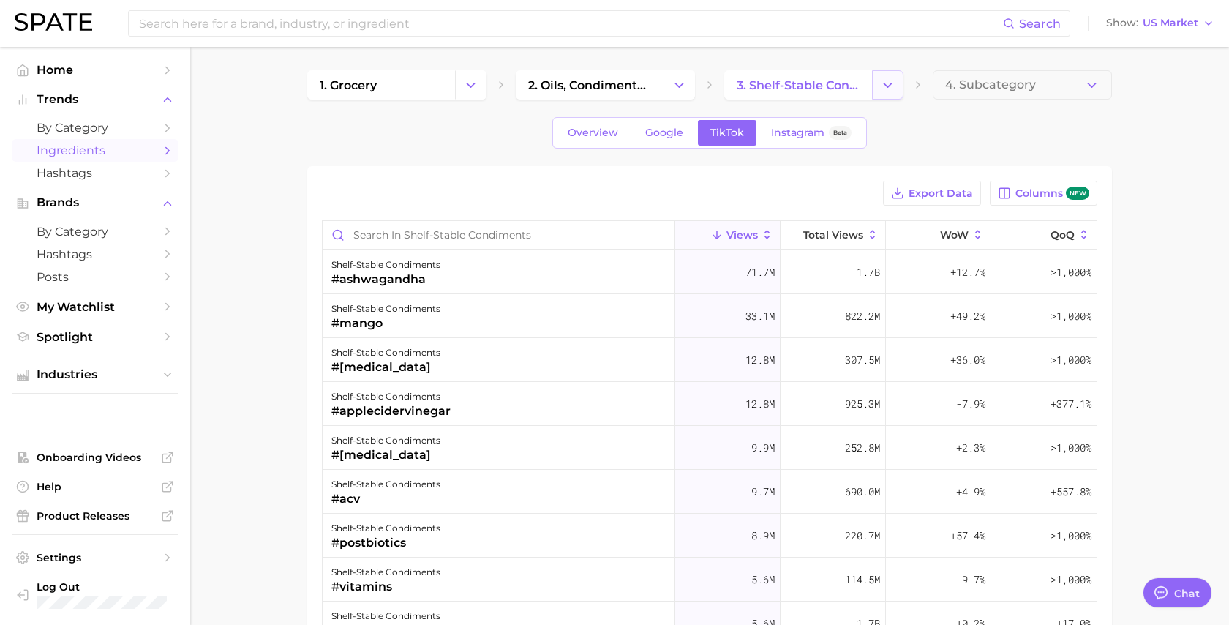
click at [883, 88] on icon "Change Category" at bounding box center [887, 85] width 15 height 15
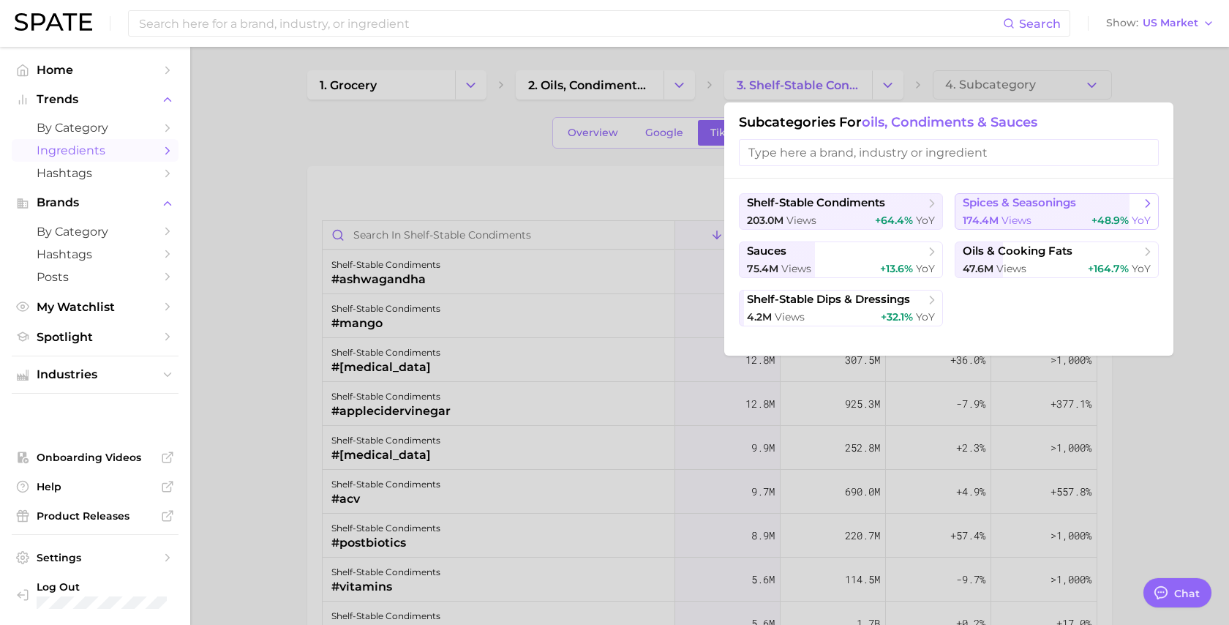
click at [989, 214] on span "174.4m views" at bounding box center [996, 221] width 69 height 14
